Goal: Task Accomplishment & Management: Use online tool/utility

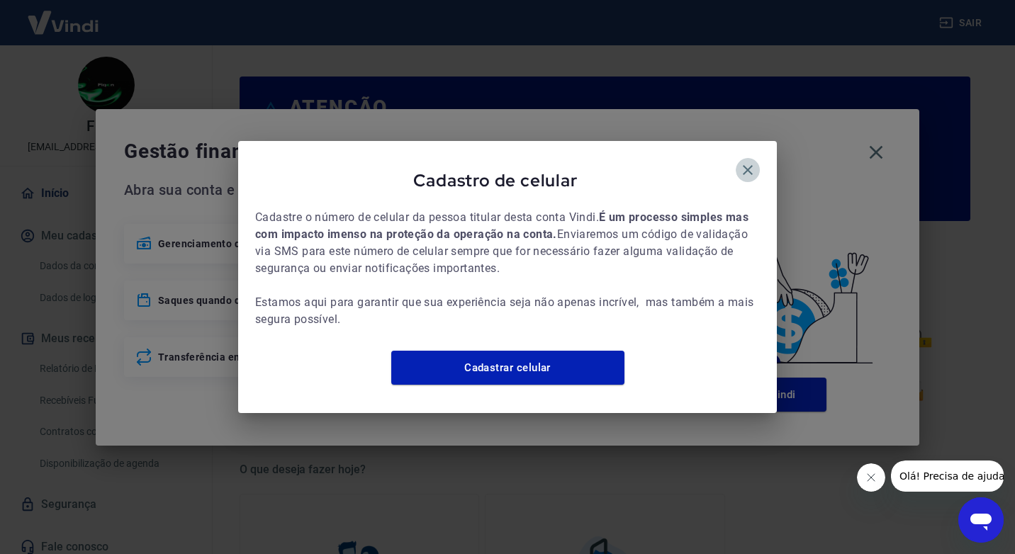
drag, startPoint x: 745, startPoint y: 162, endPoint x: 778, endPoint y: 165, distance: 32.7
click at [747, 162] on icon "button" at bounding box center [747, 170] width 17 height 17
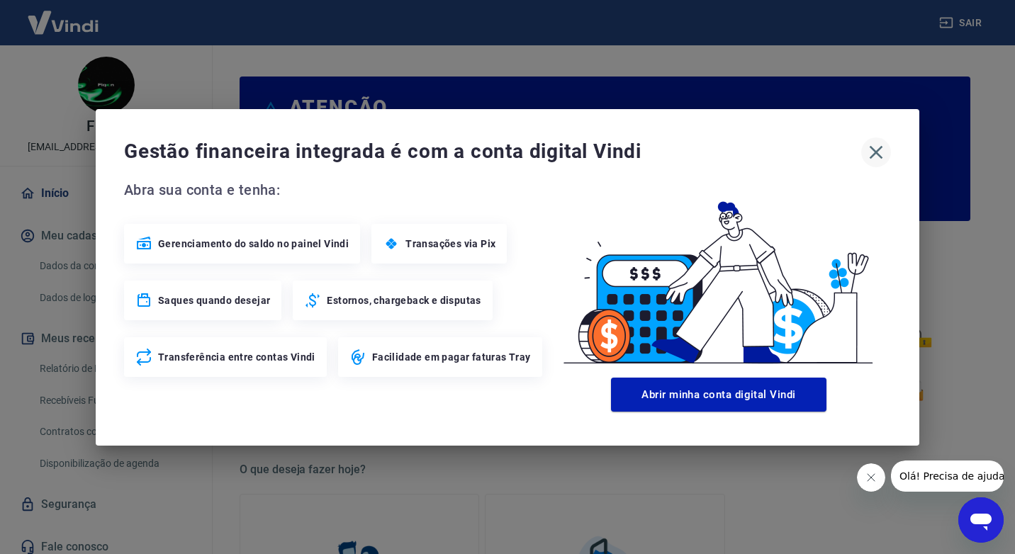
click at [865, 148] on button "button" at bounding box center [876, 152] width 30 height 30
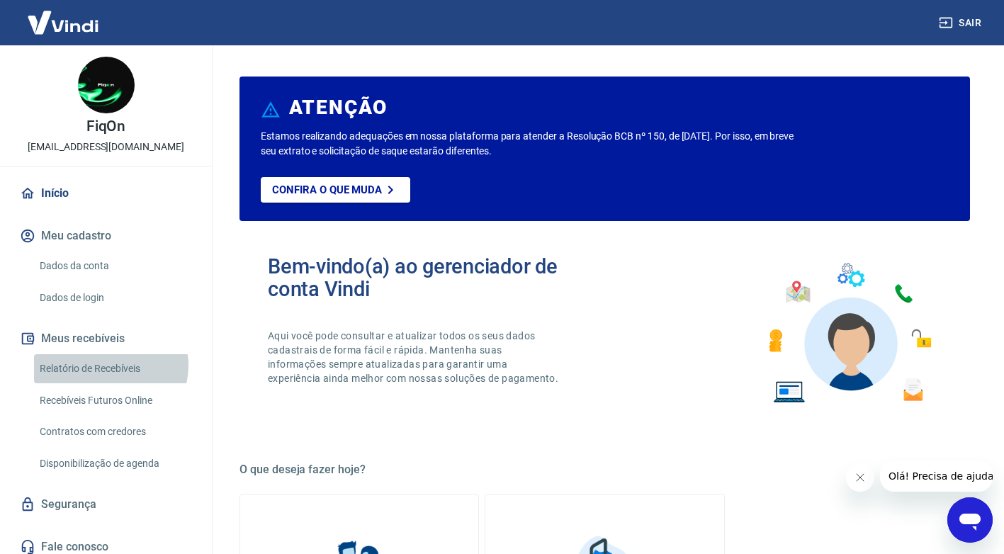
click at [111, 367] on link "Relatório de Recebíveis" at bounding box center [114, 368] width 161 height 29
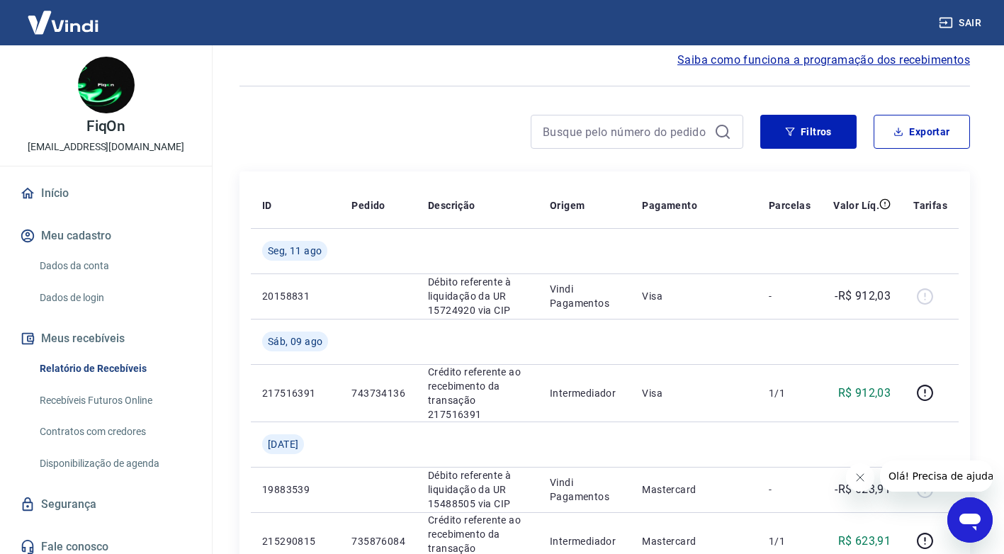
scroll to position [71, 0]
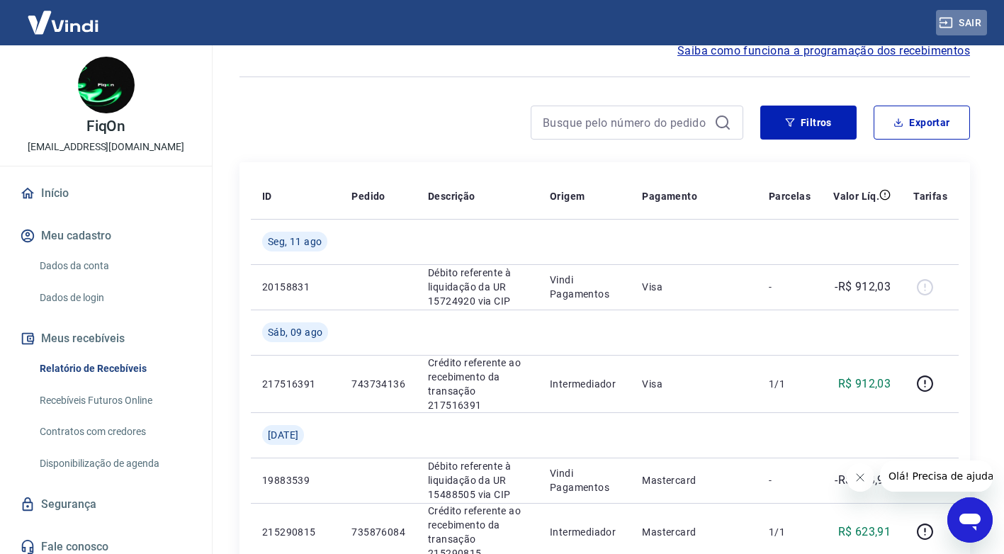
click at [971, 28] on button "Sair" at bounding box center [961, 23] width 51 height 26
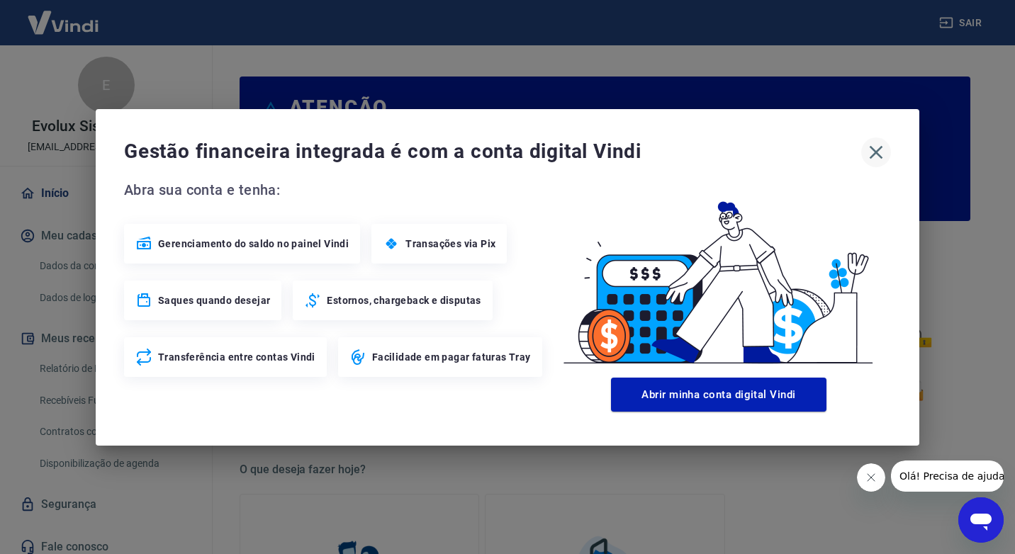
click at [871, 154] on icon "button" at bounding box center [876, 152] width 23 height 23
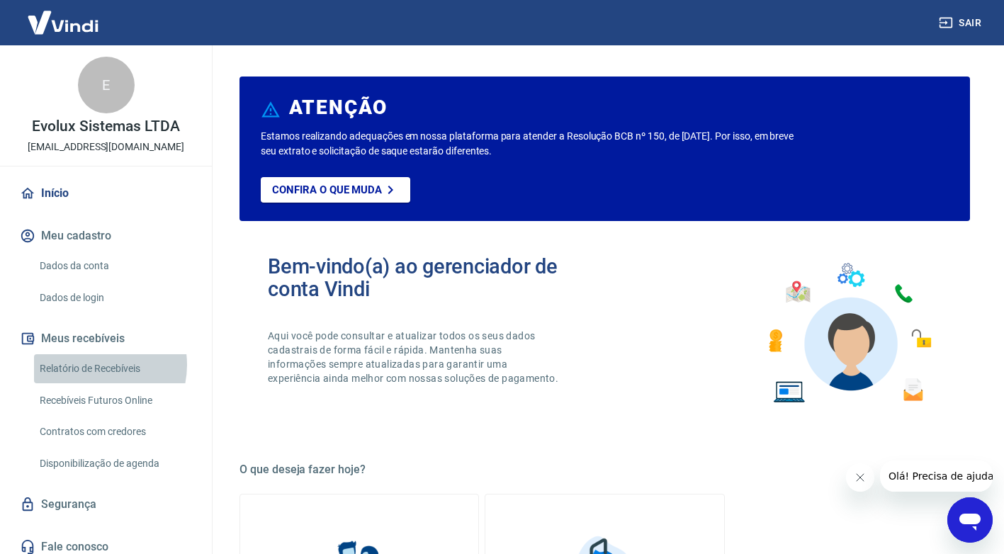
drag, startPoint x: 94, startPoint y: 365, endPoint x: 122, endPoint y: 361, distance: 28.6
click at [94, 365] on link "Relatório de Recebíveis" at bounding box center [114, 368] width 161 height 29
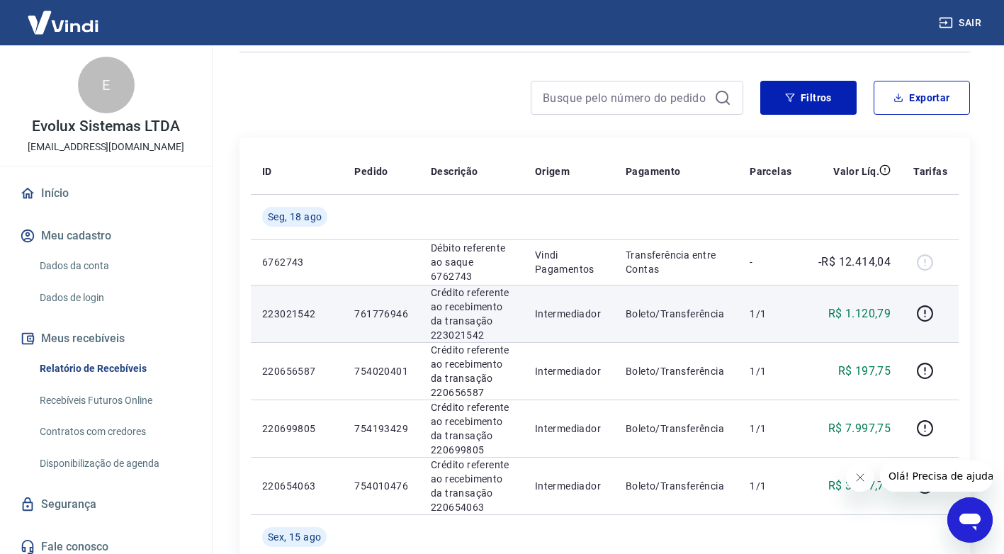
scroll to position [71, 0]
